Goal: Task Accomplishment & Management: Manage account settings

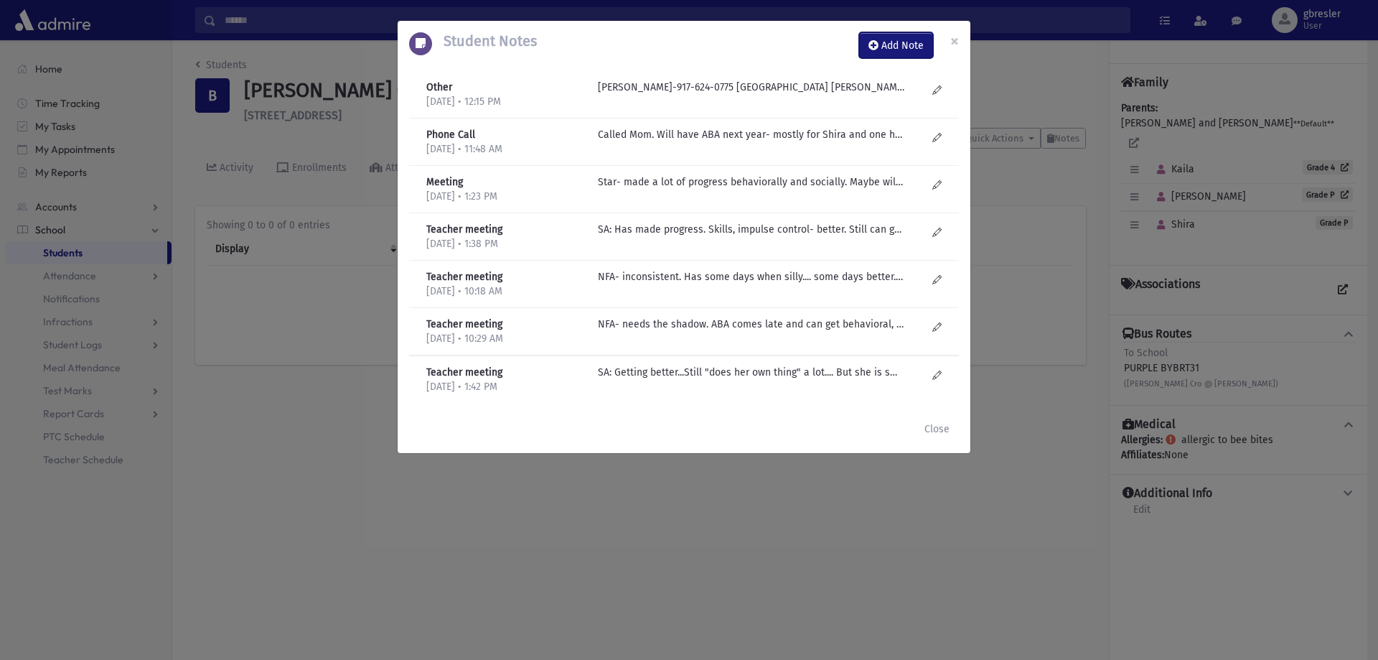
click at [888, 50] on button "Add Note" at bounding box center [896, 45] width 74 height 26
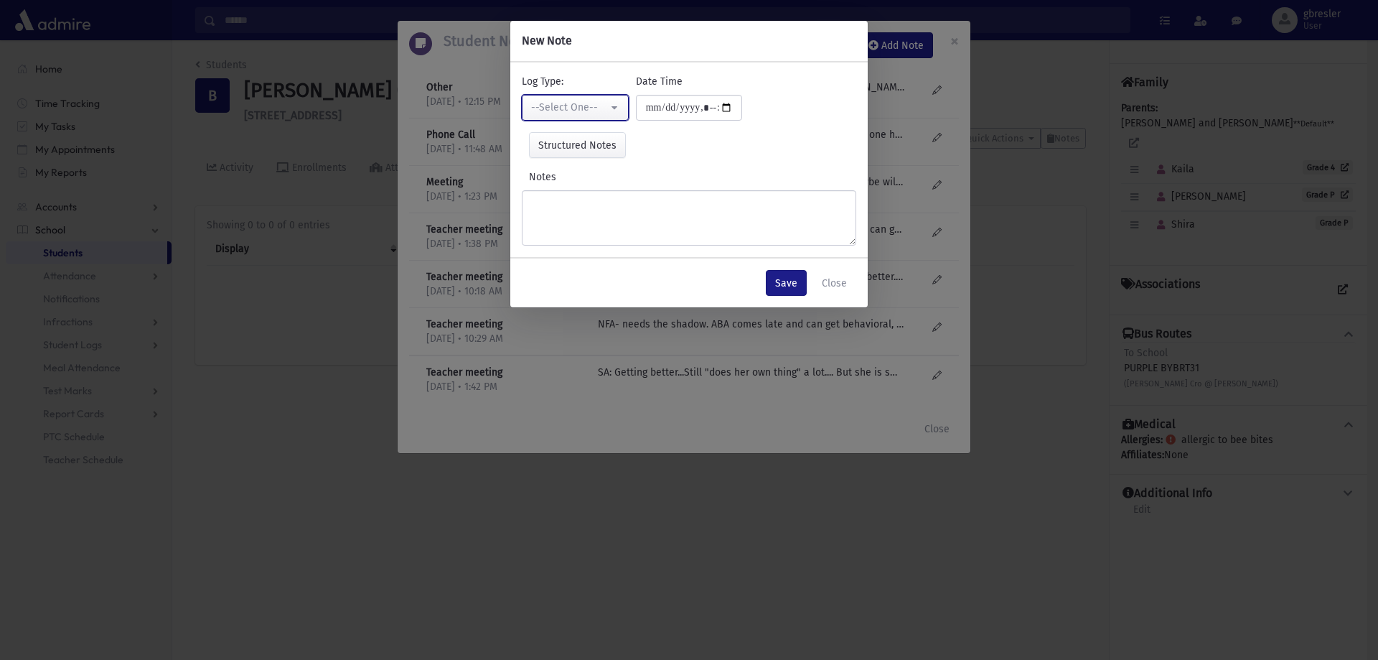
click at [581, 115] on div "--Select One--" at bounding box center [569, 108] width 77 height 16
click at [565, 155] on span "Parent Meeting" at bounding box center [567, 153] width 69 height 14
select select "*"
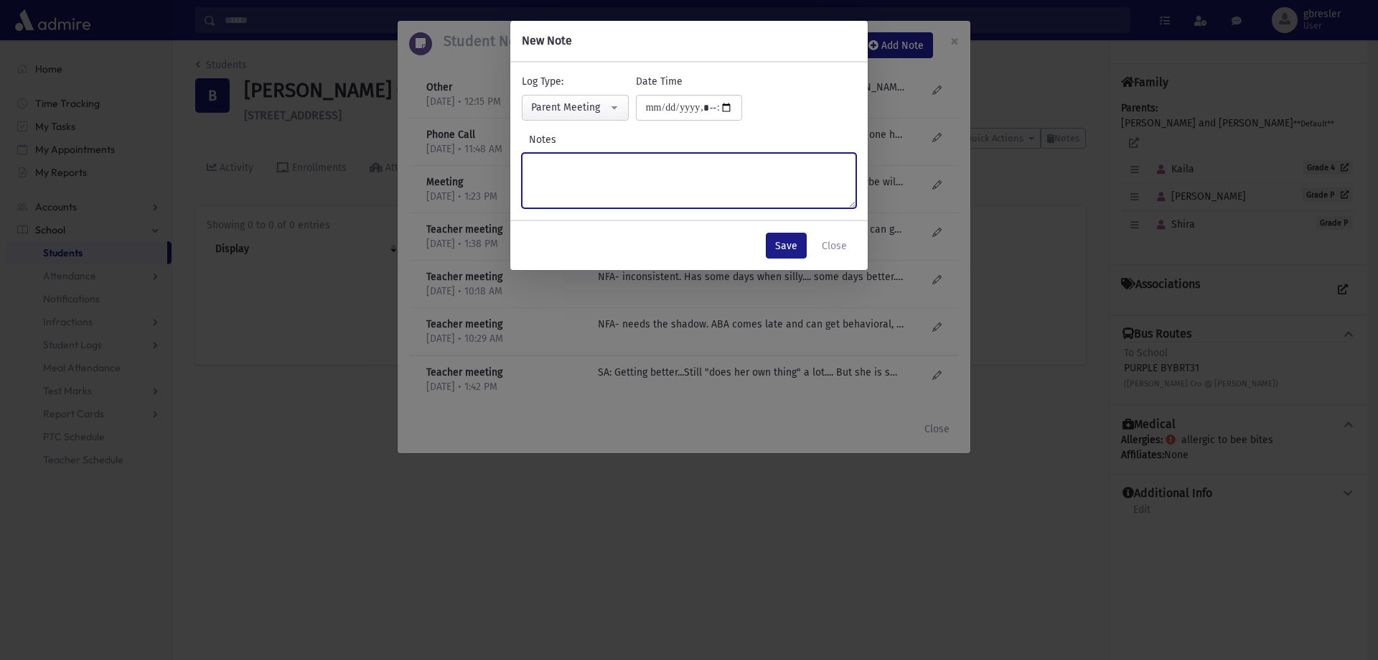
click at [554, 159] on textarea "Notes" at bounding box center [689, 180] width 335 height 55
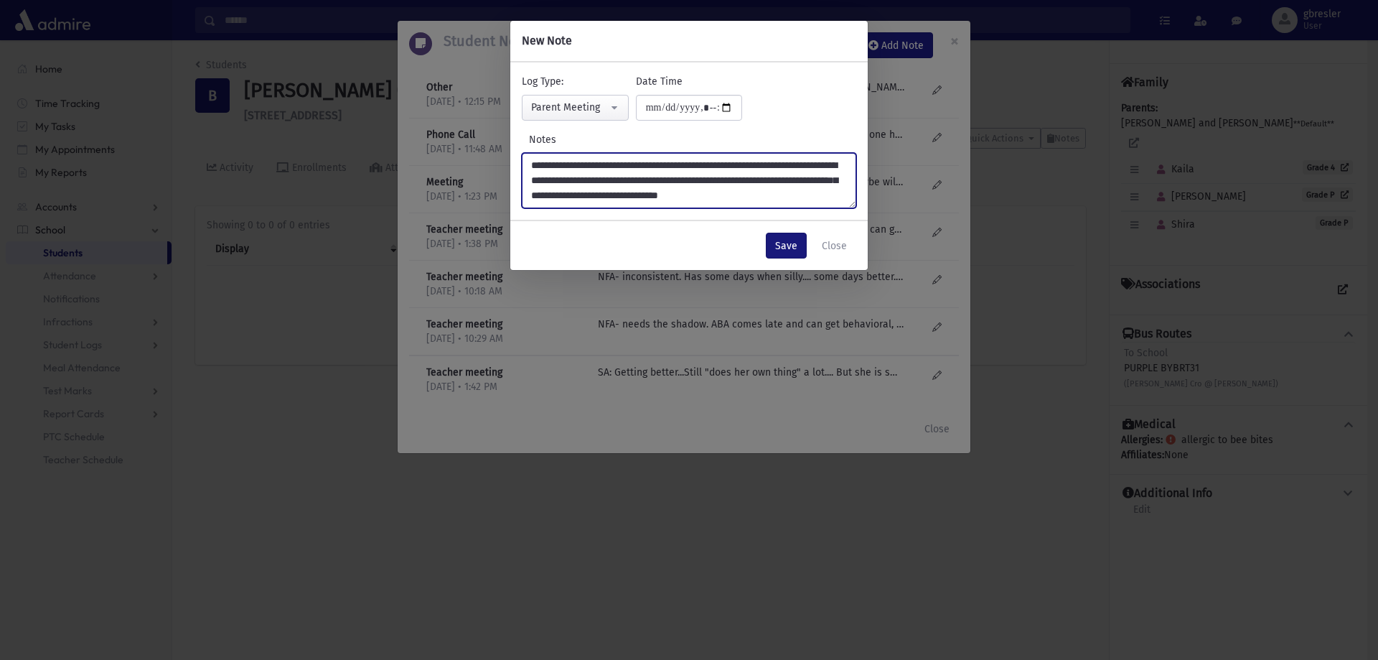
type textarea "**********"
click at [795, 242] on button "Save" at bounding box center [786, 246] width 41 height 26
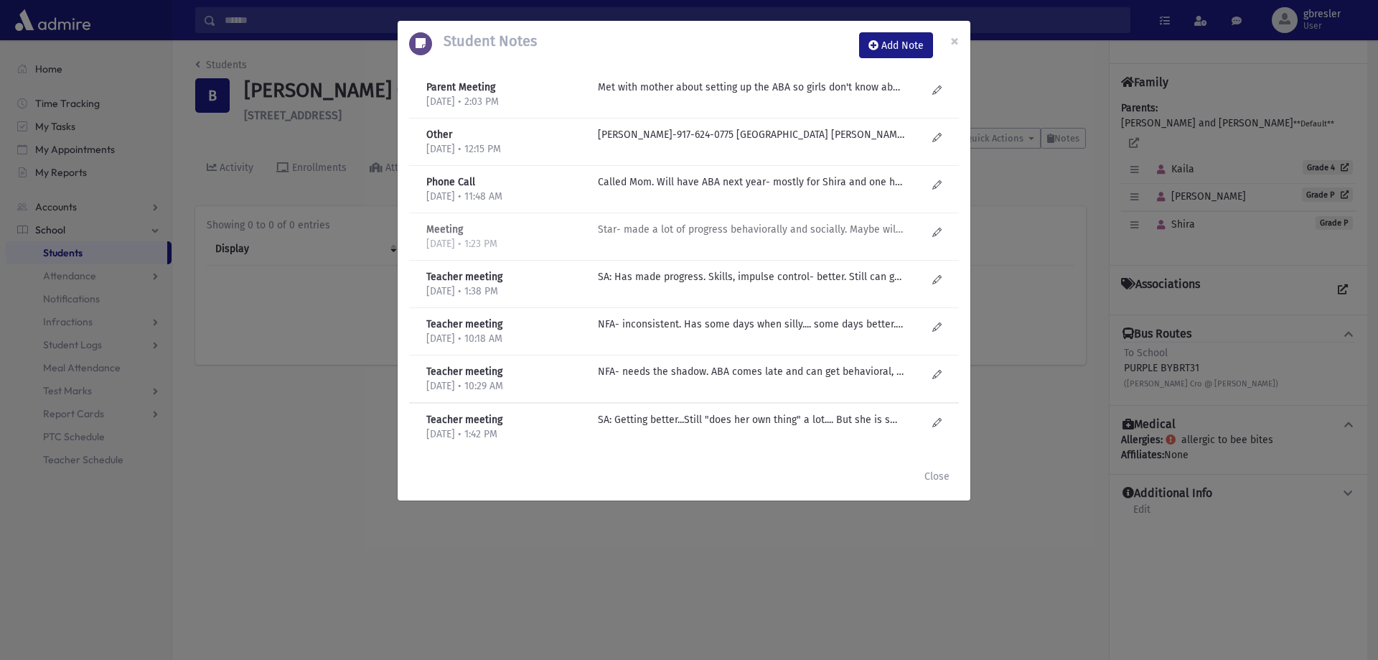
click at [759, 232] on p "Star- made a lot of progress behaviorally and socially. Maybe will have ABA for…" at bounding box center [751, 229] width 307 height 15
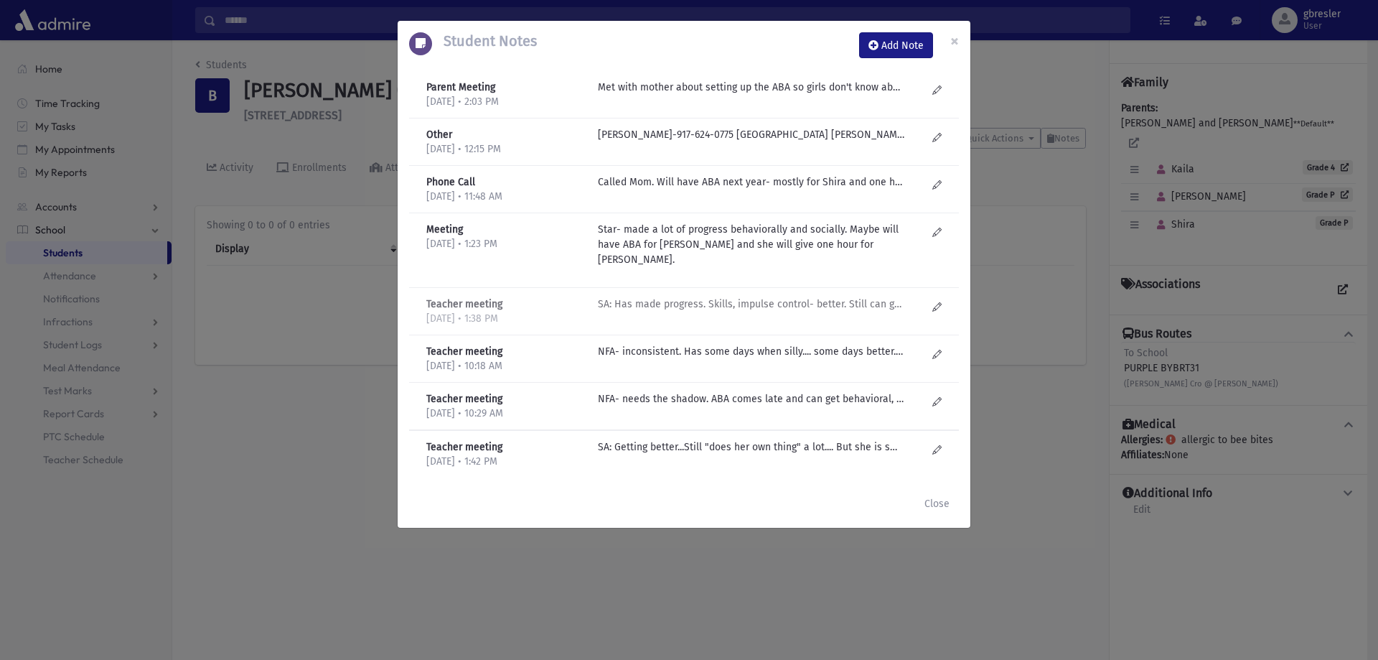
click at [787, 296] on p "SA: Has made progress. Skills, impulse control- better. Still can get "out of c…" at bounding box center [751, 303] width 307 height 15
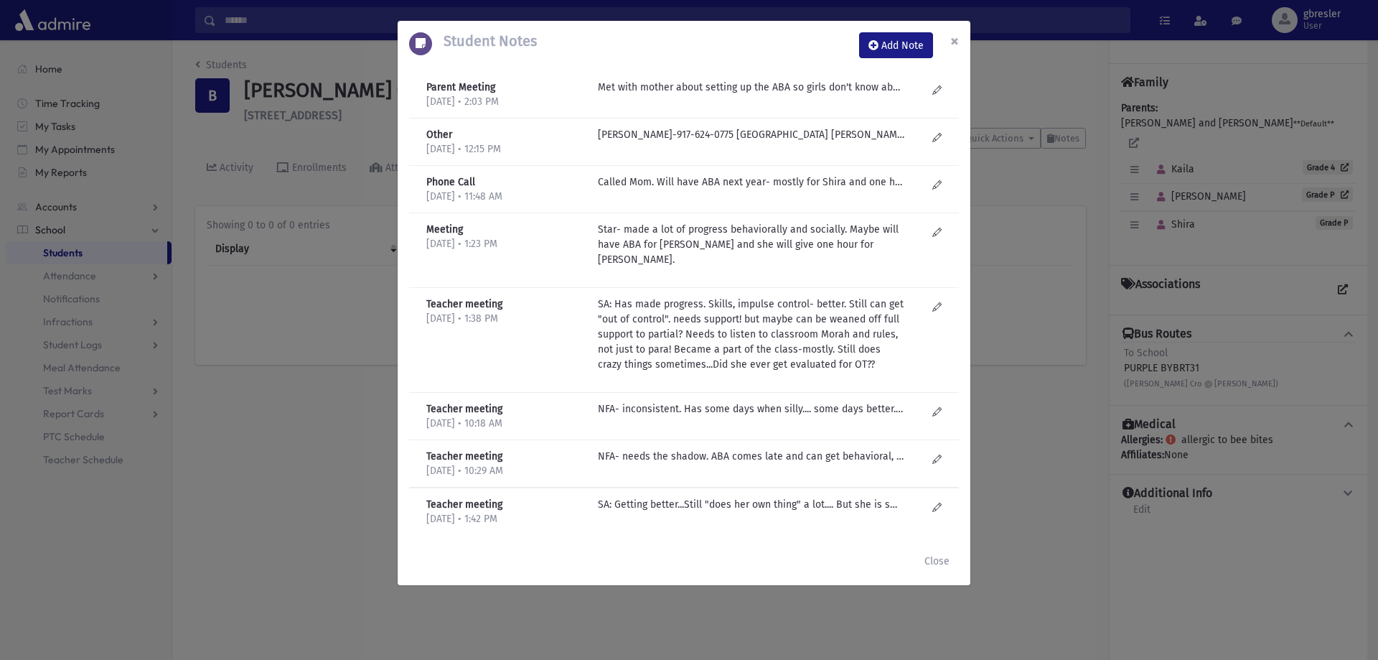
click at [962, 34] on button "×" at bounding box center [955, 41] width 32 height 40
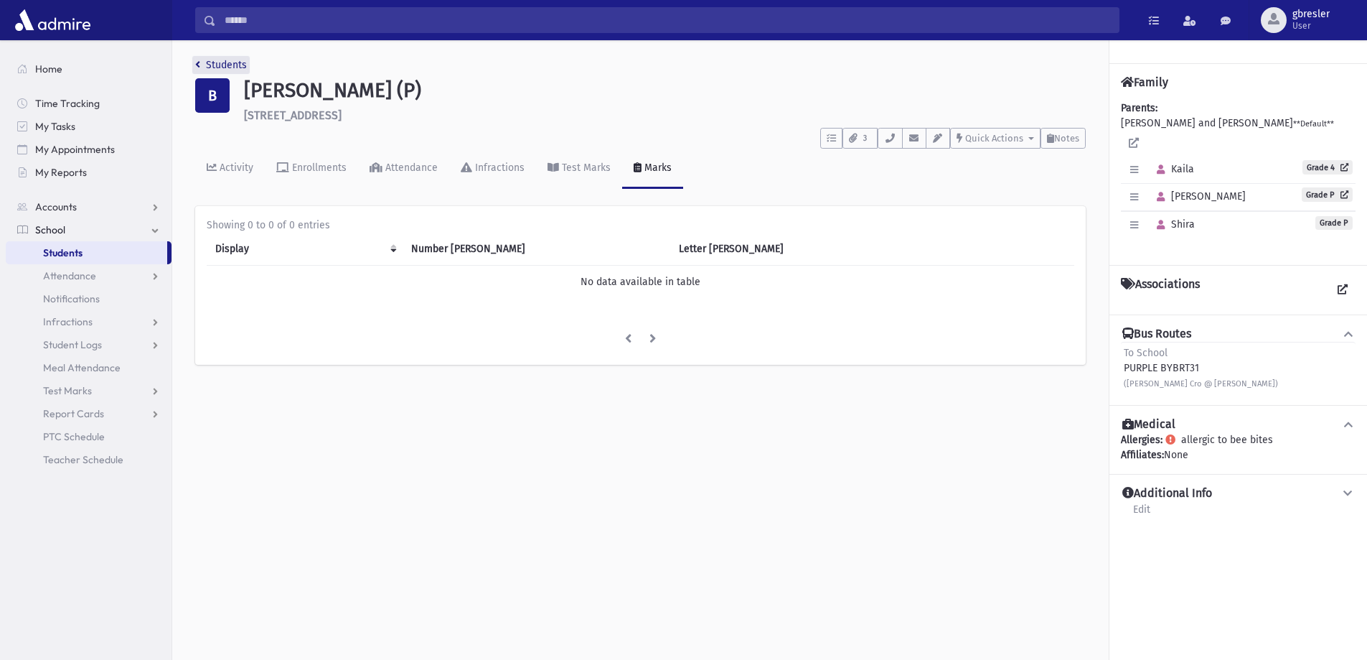
click at [244, 62] on link "Students" at bounding box center [221, 65] width 52 height 12
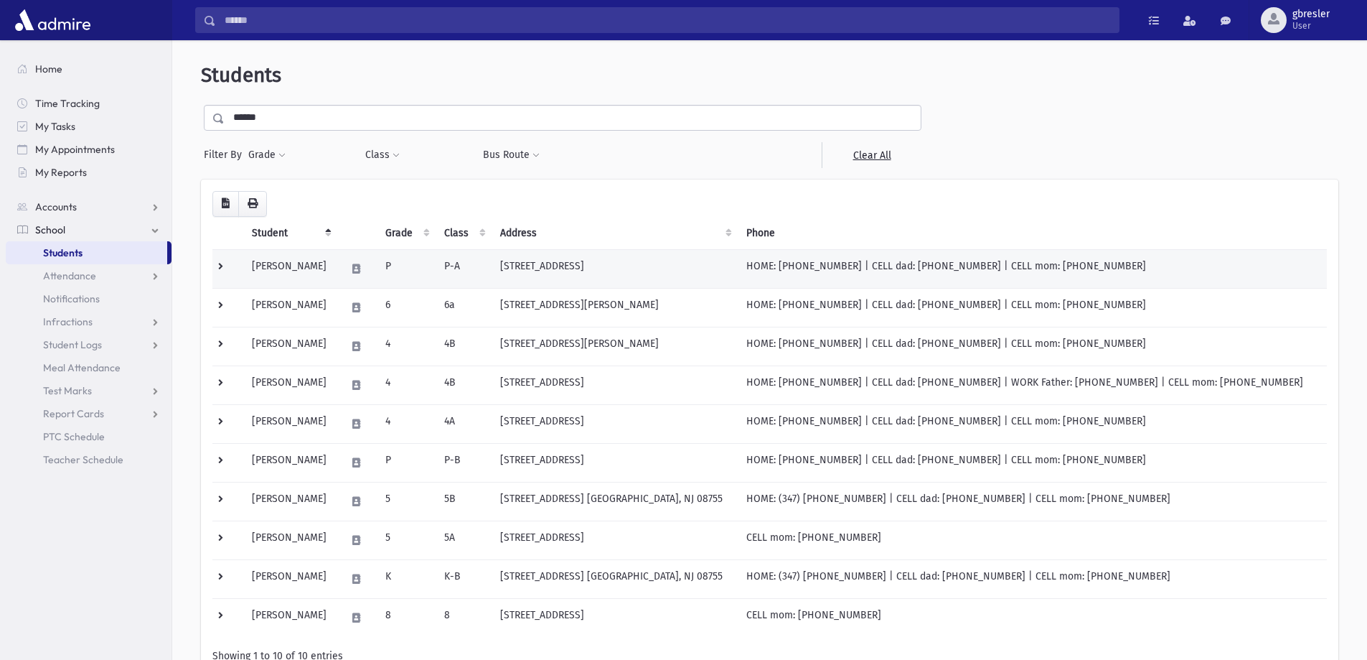
click at [298, 273] on td "Berger, Aliza" at bounding box center [290, 268] width 94 height 39
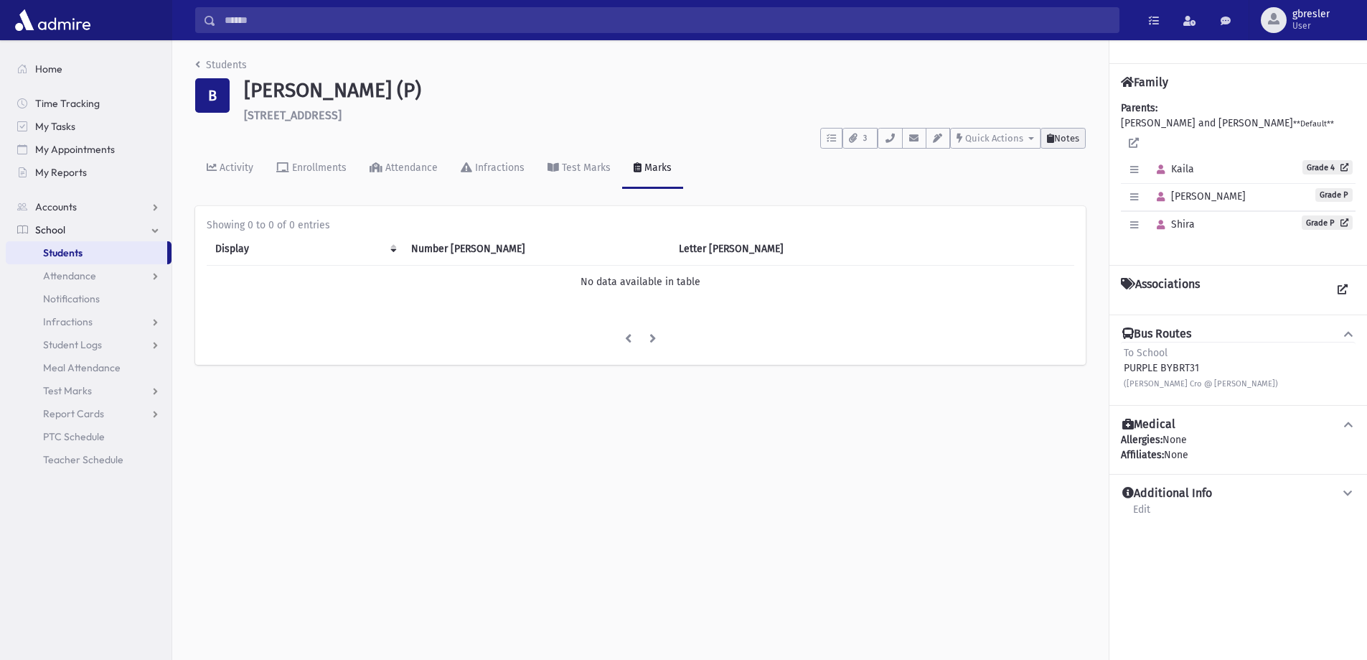
click at [1077, 136] on span "Notes" at bounding box center [1066, 138] width 25 height 11
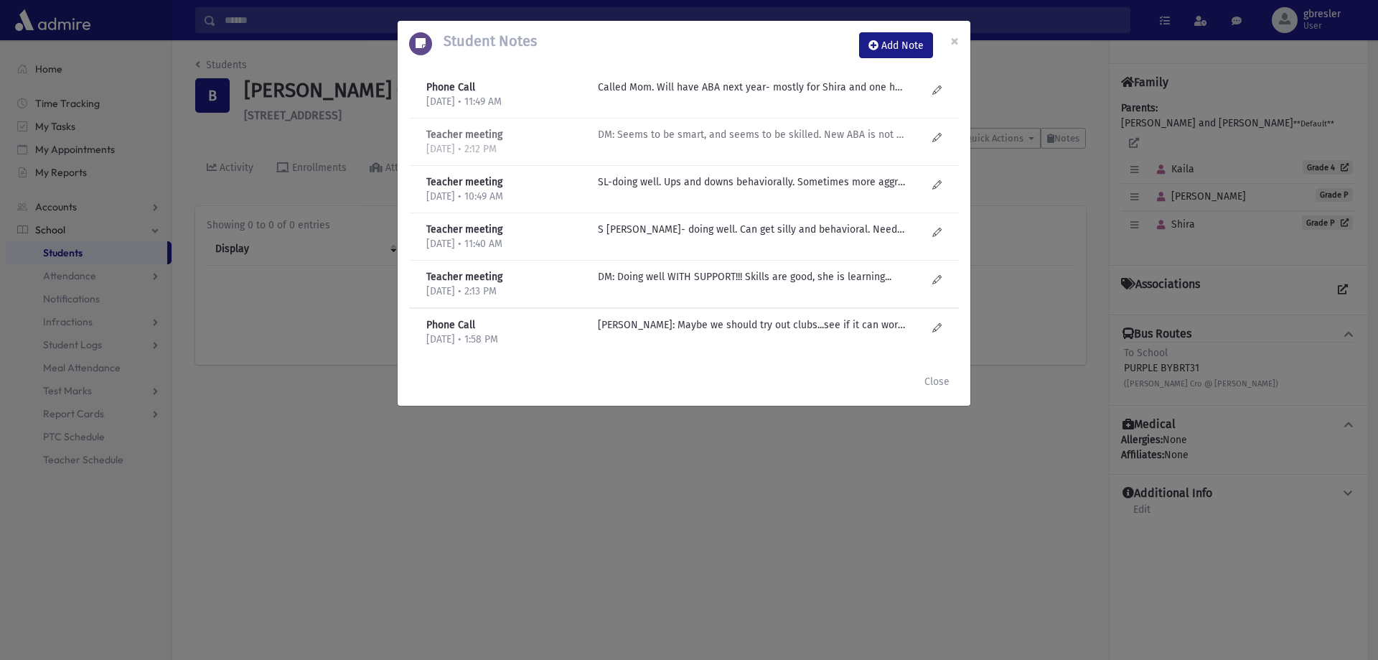
click at [719, 139] on p "DM: Seems to be smart, and seems to be skilled. New ABA is not clicking well. S…" at bounding box center [751, 134] width 307 height 15
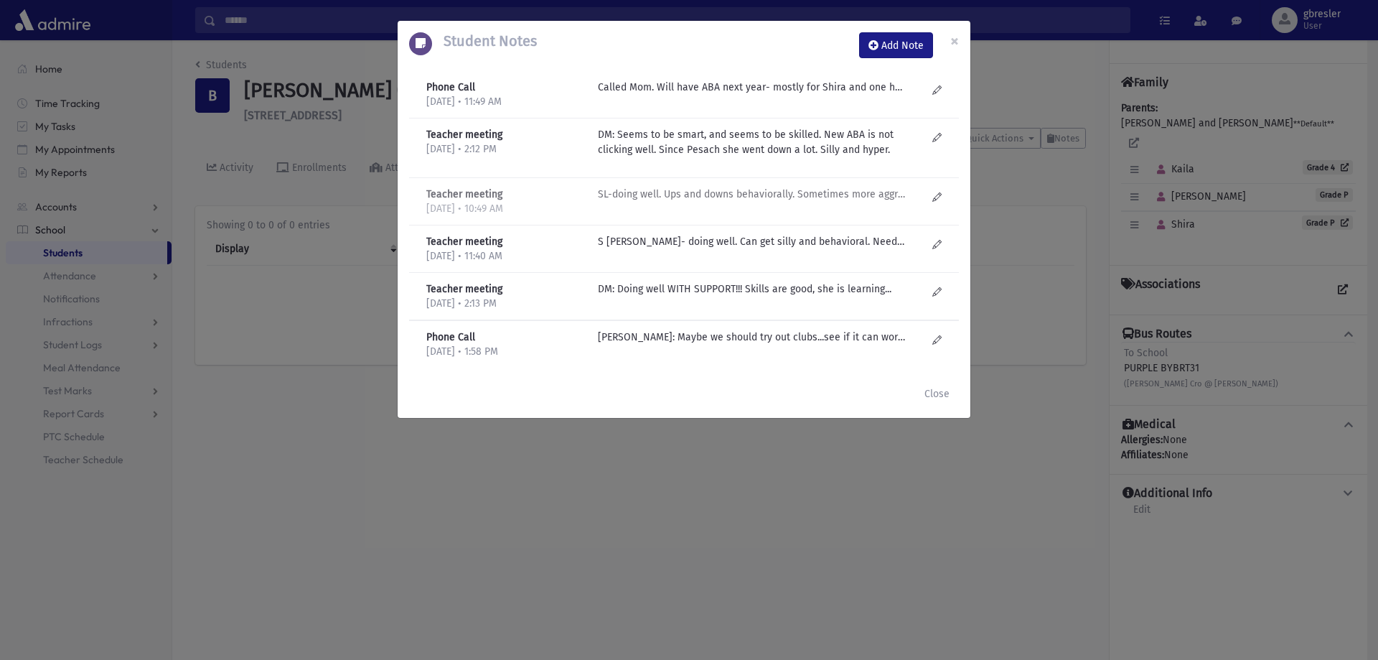
click at [691, 205] on div "SL-doing well. Ups and downs behaviorally. Sometimes more aggressive.... Aleph …" at bounding box center [762, 201] width 343 height 29
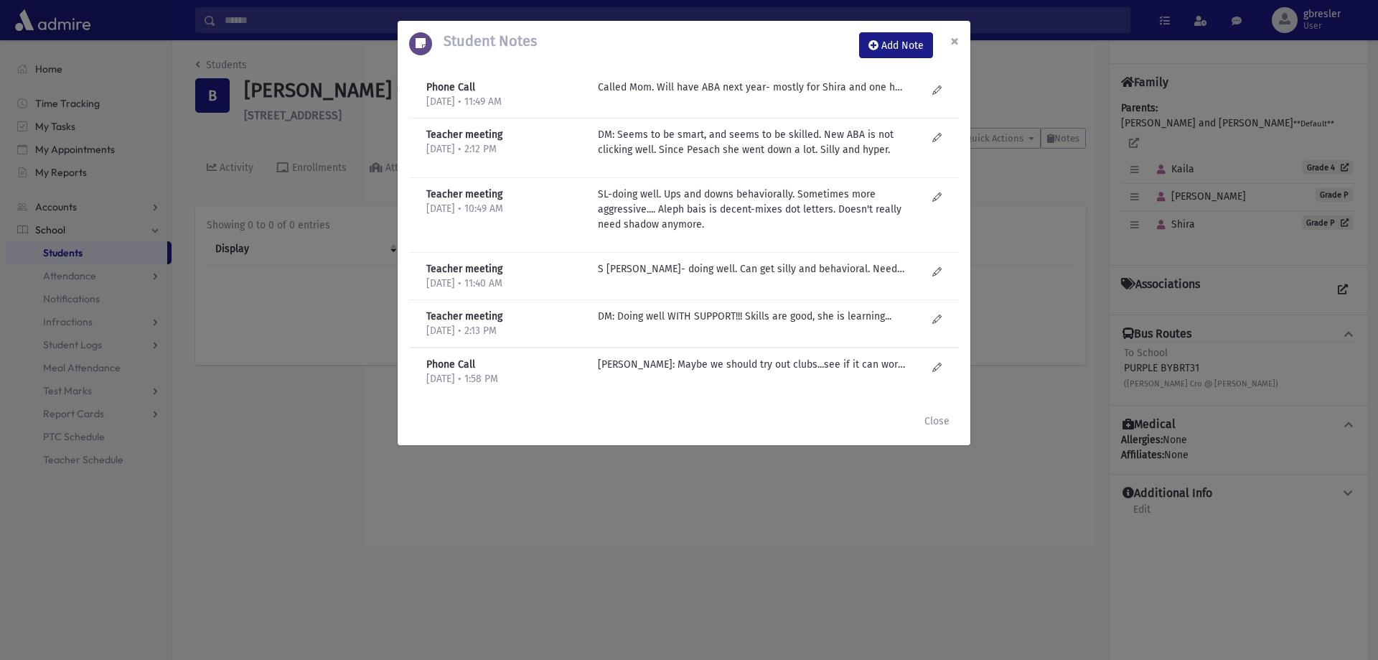
click at [958, 47] on span "×" at bounding box center [954, 41] width 9 height 20
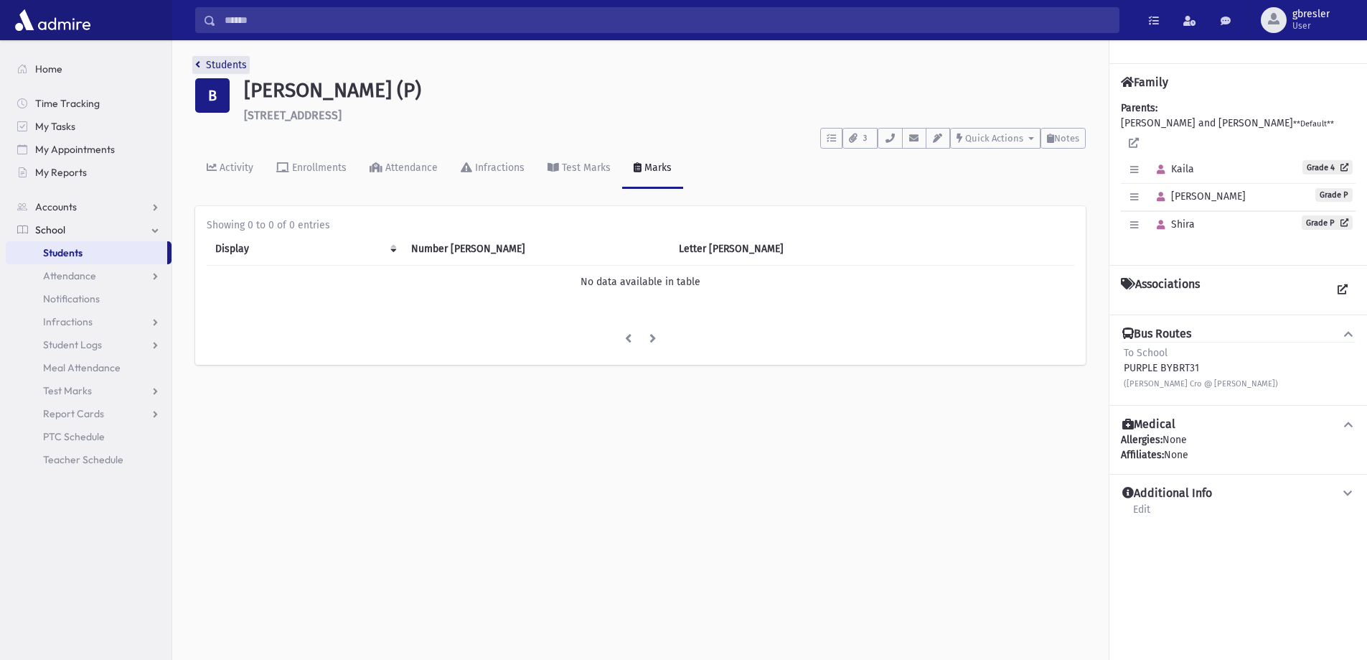
click at [225, 65] on link "Students" at bounding box center [221, 65] width 52 height 12
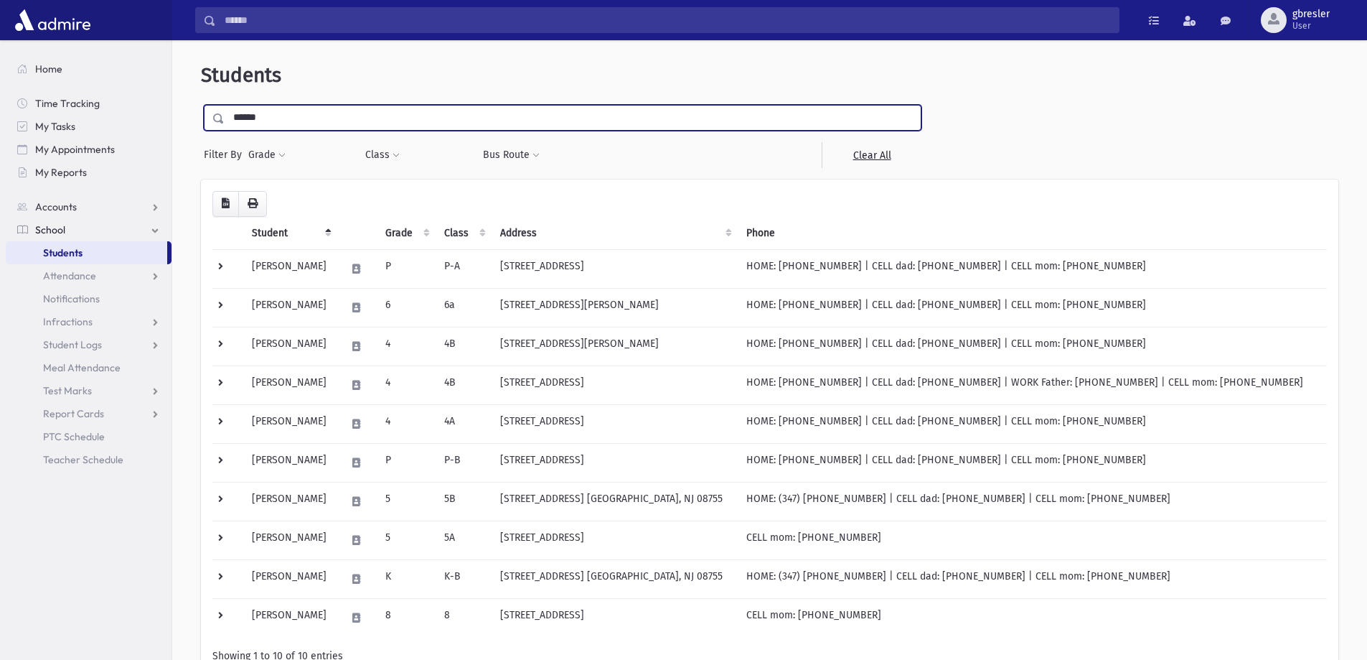
drag, startPoint x: 291, startPoint y: 123, endPoint x: 197, endPoint y: 128, distance: 94.9
click at [197, 128] on div "Students ****** Filter By Grade * * * * * * * * * * Filter Class ***" at bounding box center [770, 403] width 1184 height 714
type input "**********"
click at [201, 105] on input "submit" at bounding box center [221, 114] width 40 height 19
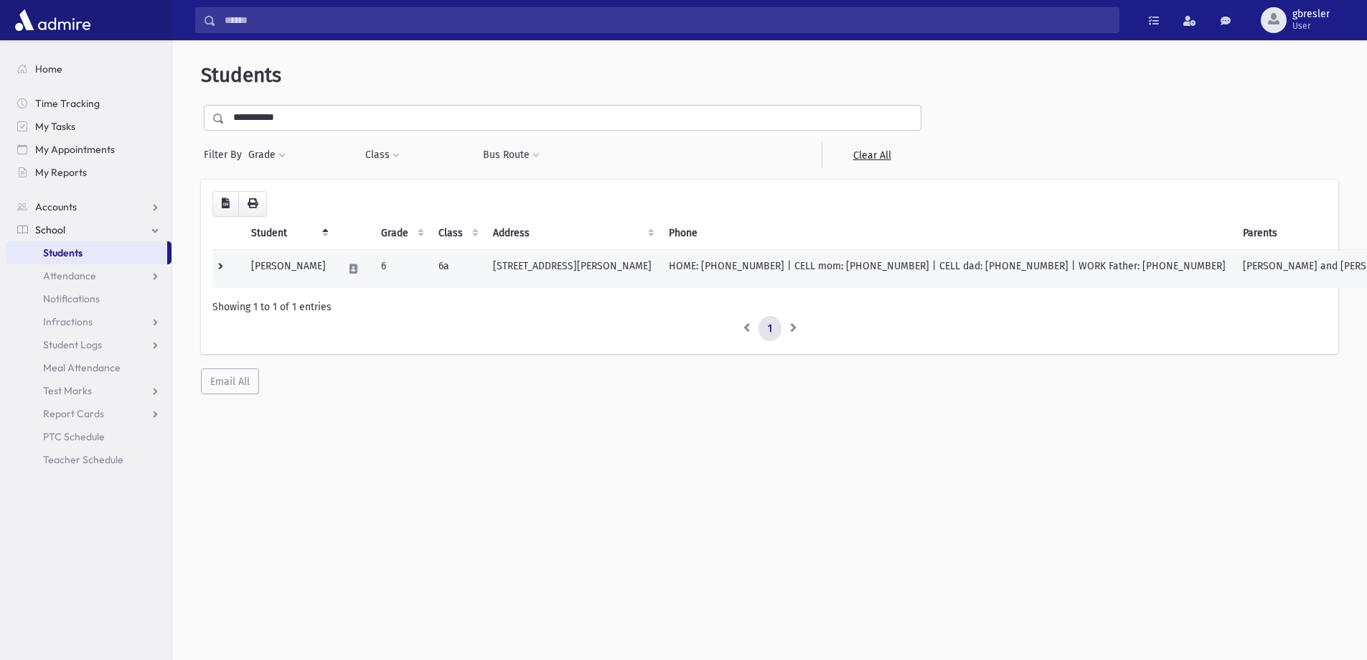
click at [322, 268] on td "[PERSON_NAME]" at bounding box center [289, 268] width 92 height 39
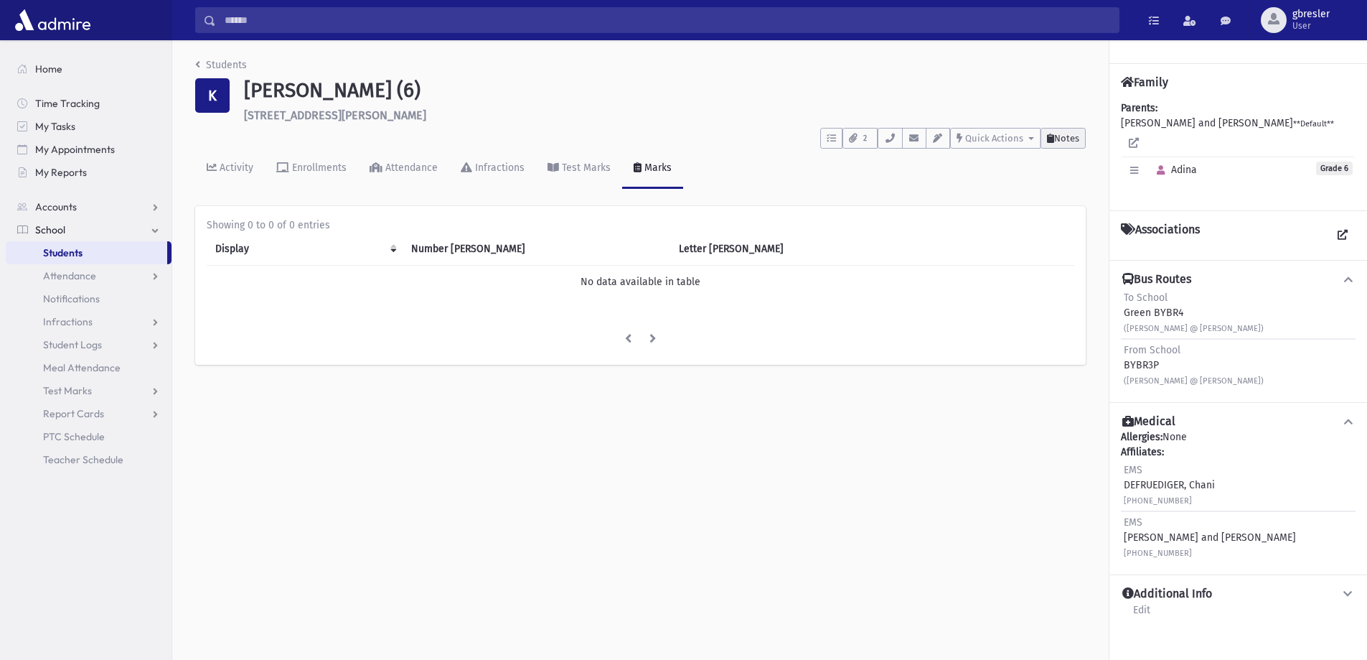
click at [1067, 146] on button "Notes" at bounding box center [1063, 138] width 45 height 21
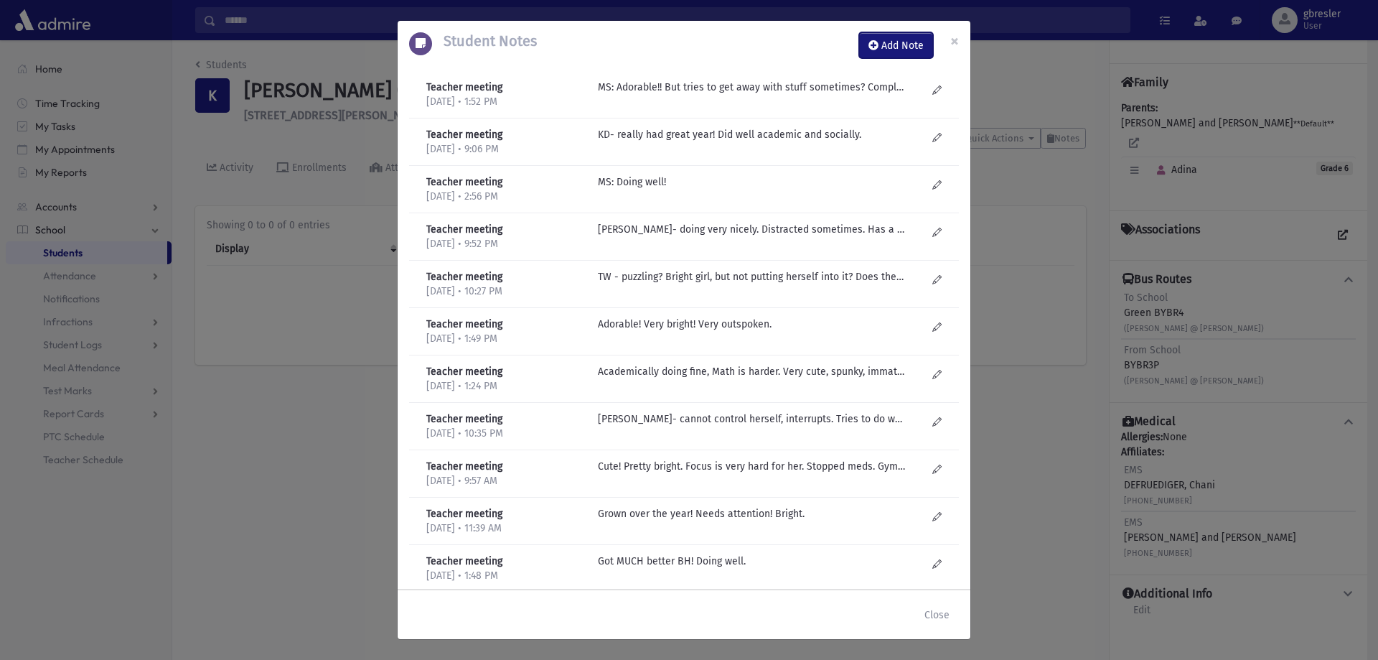
click at [907, 45] on button "Add Note" at bounding box center [896, 45] width 74 height 26
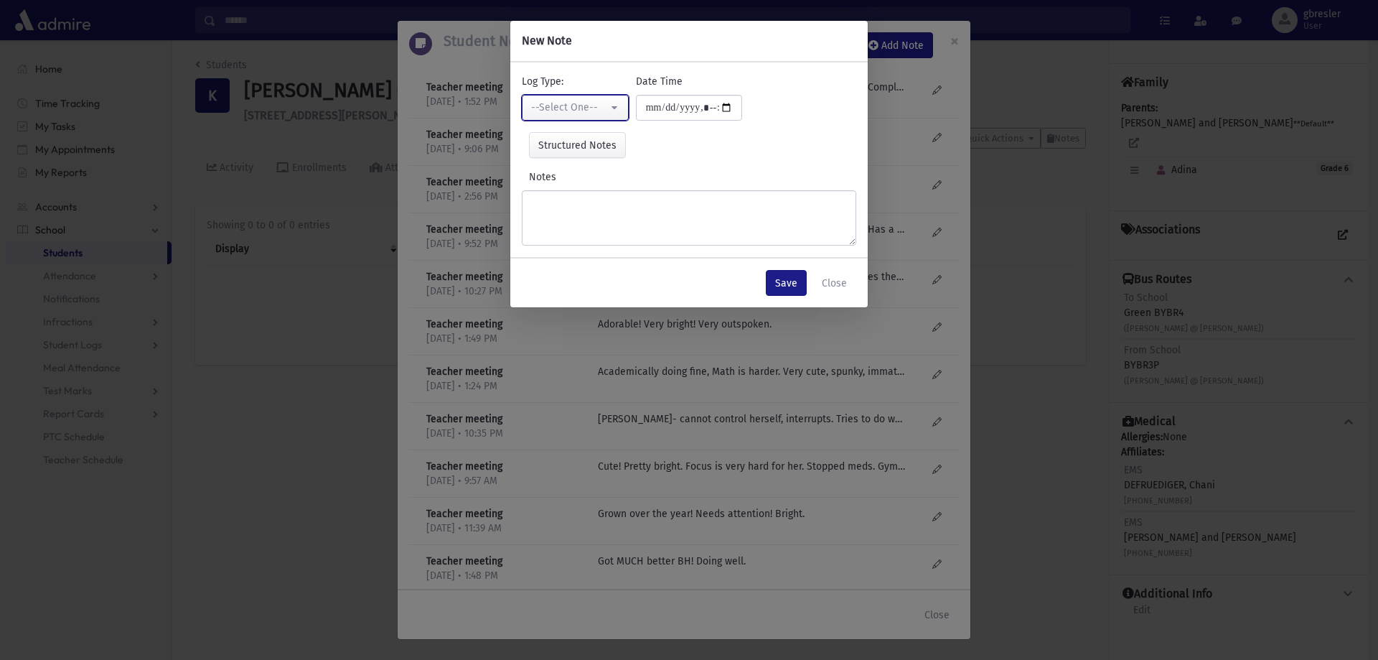
click at [563, 104] on div "--Select One--" at bounding box center [569, 107] width 77 height 15
click at [548, 182] on span "Phone Call" at bounding box center [557, 180] width 49 height 14
select select "*"
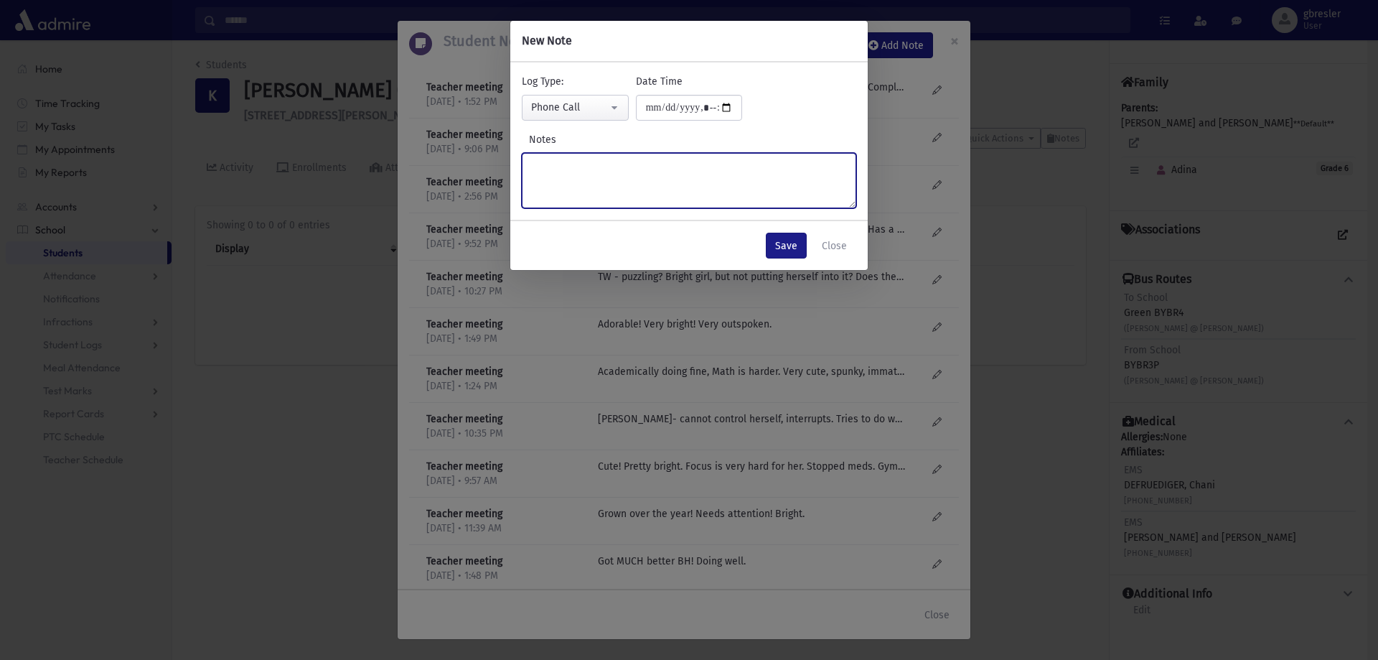
click at [553, 158] on textarea "Notes" at bounding box center [689, 180] width 335 height 55
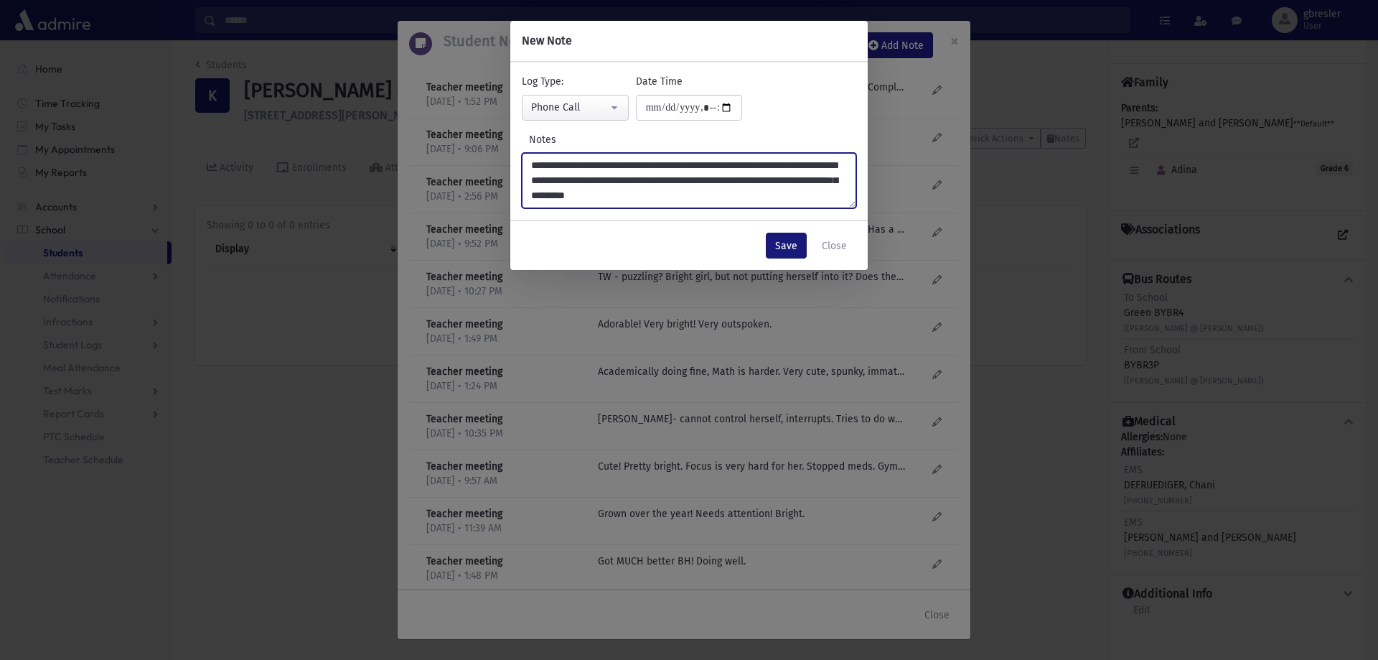
type textarea "**********"
click at [785, 241] on button "Save" at bounding box center [786, 246] width 41 height 26
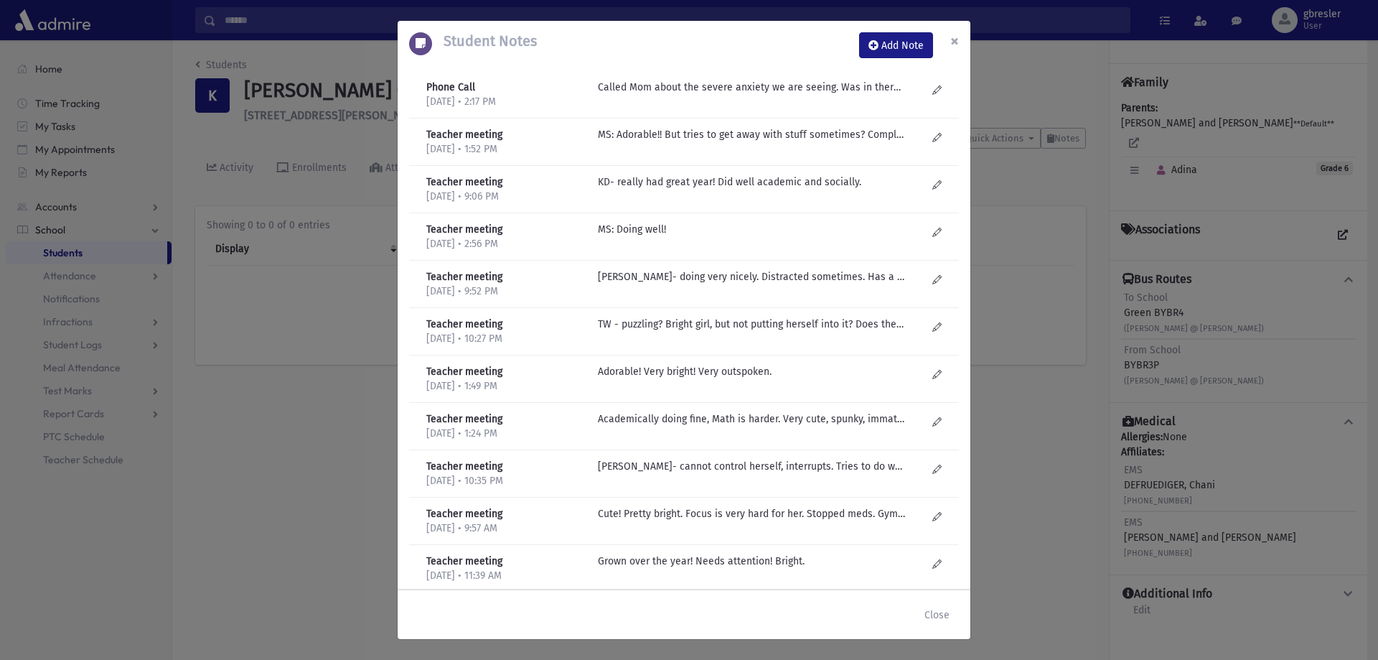
click at [953, 47] on span "×" at bounding box center [954, 41] width 9 height 20
